Goal: Information Seeking & Learning: Learn about a topic

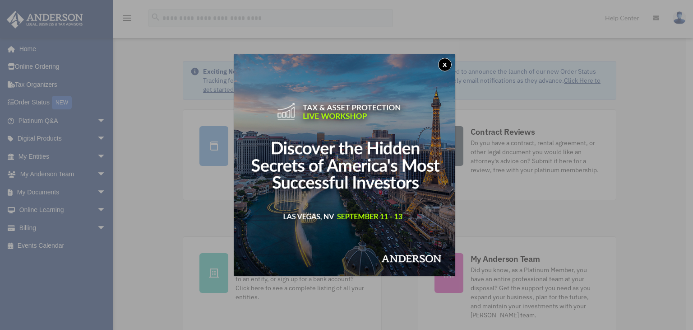
click at [445, 61] on button "x" at bounding box center [445, 65] width 14 height 14
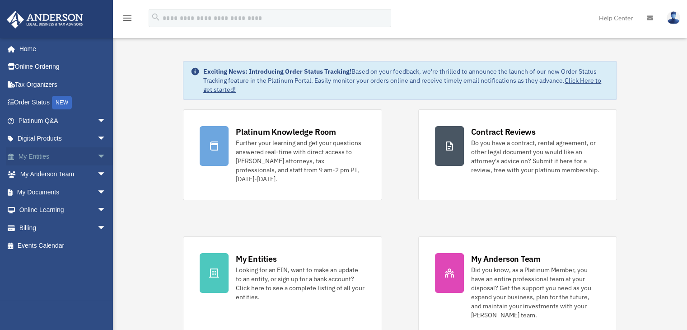
click at [97, 154] on span "arrow_drop_down" at bounding box center [106, 156] width 18 height 19
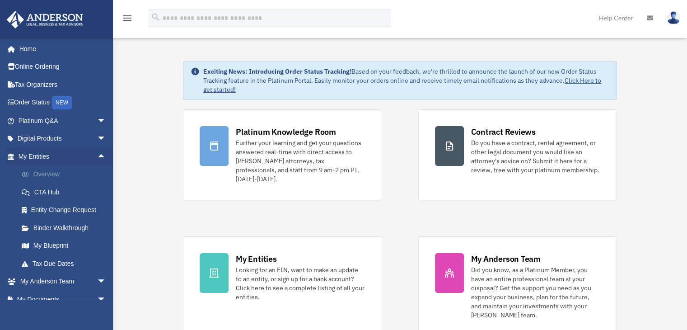
click at [45, 175] on link "Overview" at bounding box center [66, 174] width 107 height 18
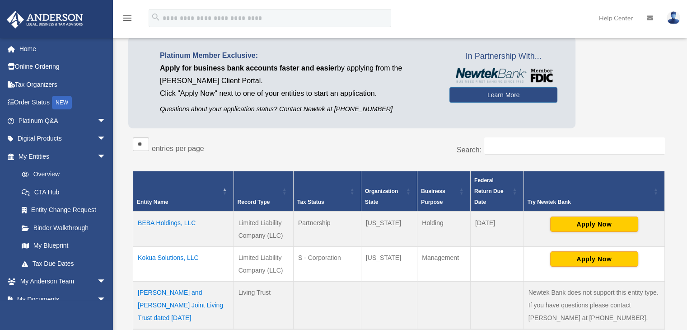
scroll to position [80, 0]
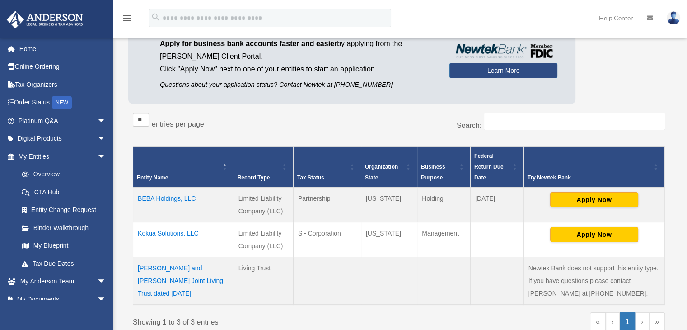
click at [168, 197] on td "BEBA Holdings, LLC" at bounding box center [183, 204] width 101 height 35
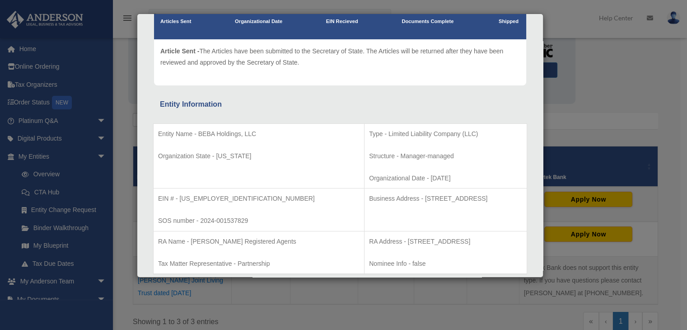
scroll to position [88, 0]
click at [364, 205] on td "Business Address - 1718 Capitol Ave., Cheyenne, WY 82001" at bounding box center [445, 209] width 163 height 43
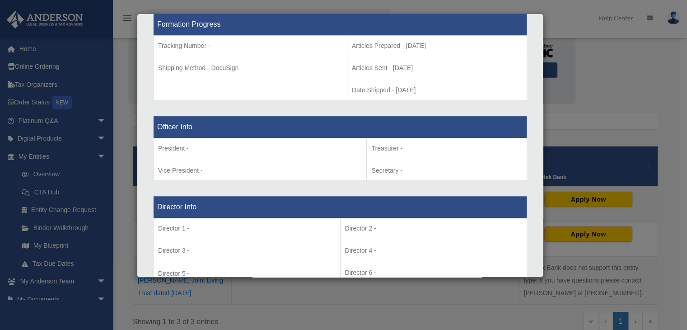
scroll to position [471, 0]
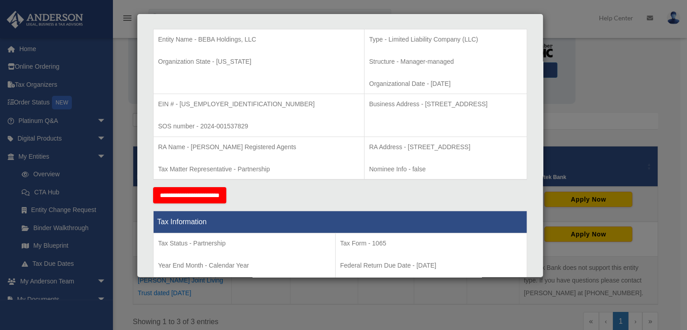
click at [347, 205] on div "Tax Information Tax Status - Partnership Year End Month - Calendar Year Tax Per…" at bounding box center [340, 255] width 374 height 104
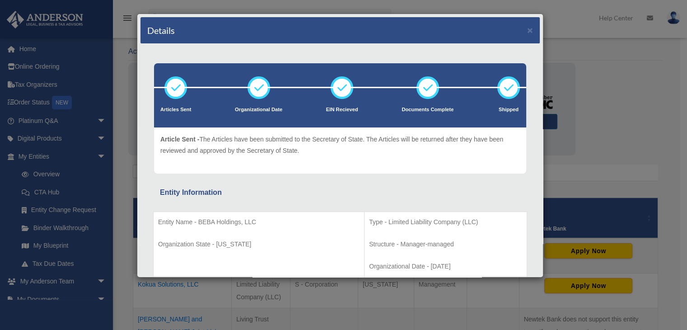
scroll to position [0, 0]
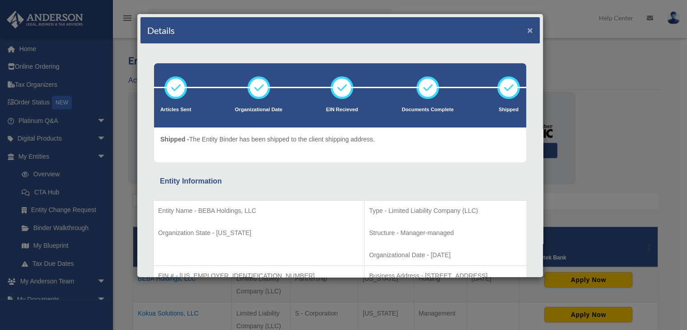
click at [527, 28] on button "×" at bounding box center [530, 29] width 6 height 9
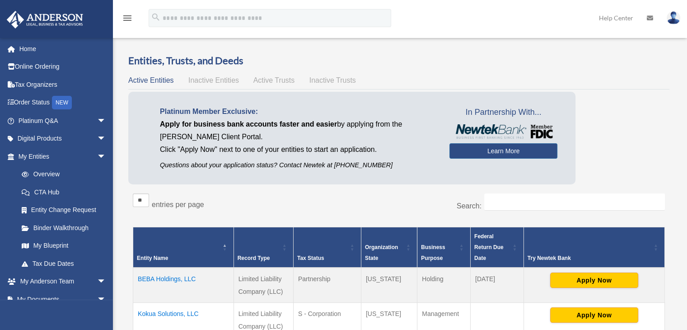
scroll to position [137, 0]
